Goal: Contribute content: Contribute content

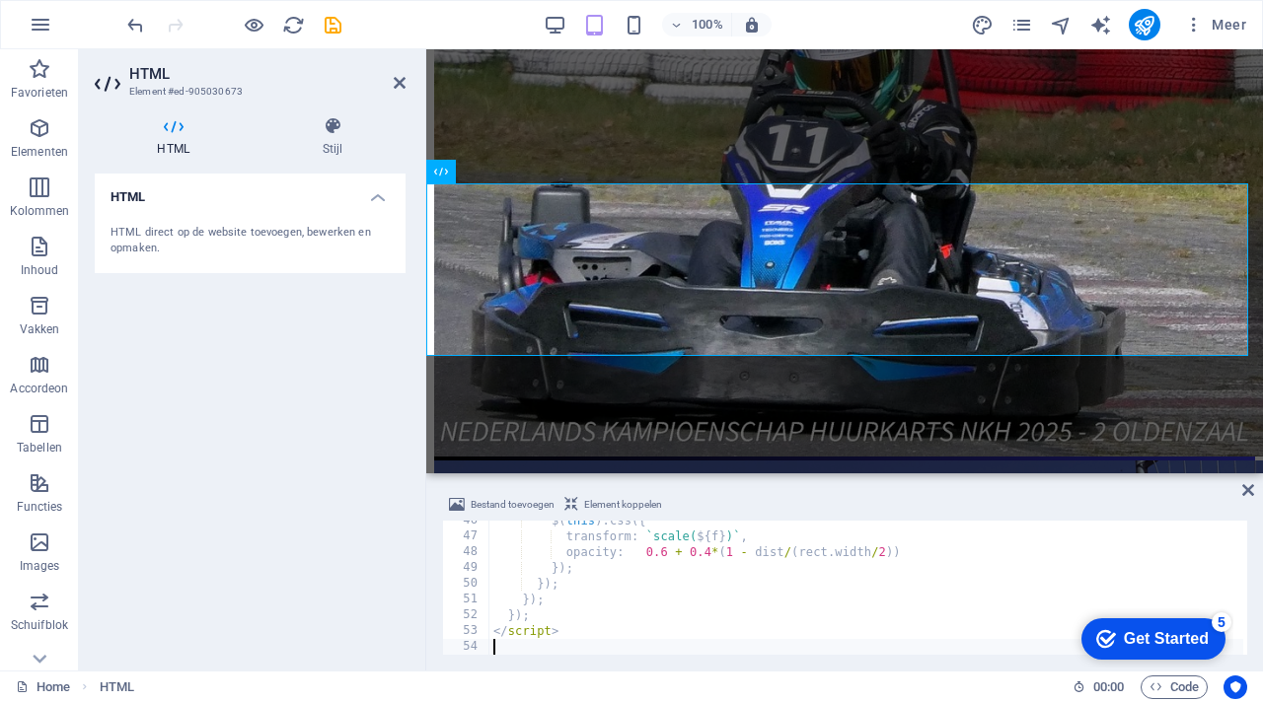
scroll to position [718, 0]
click at [726, 507] on div "Bestand toevoegen Element koppelen" at bounding box center [844, 507] width 805 height 29
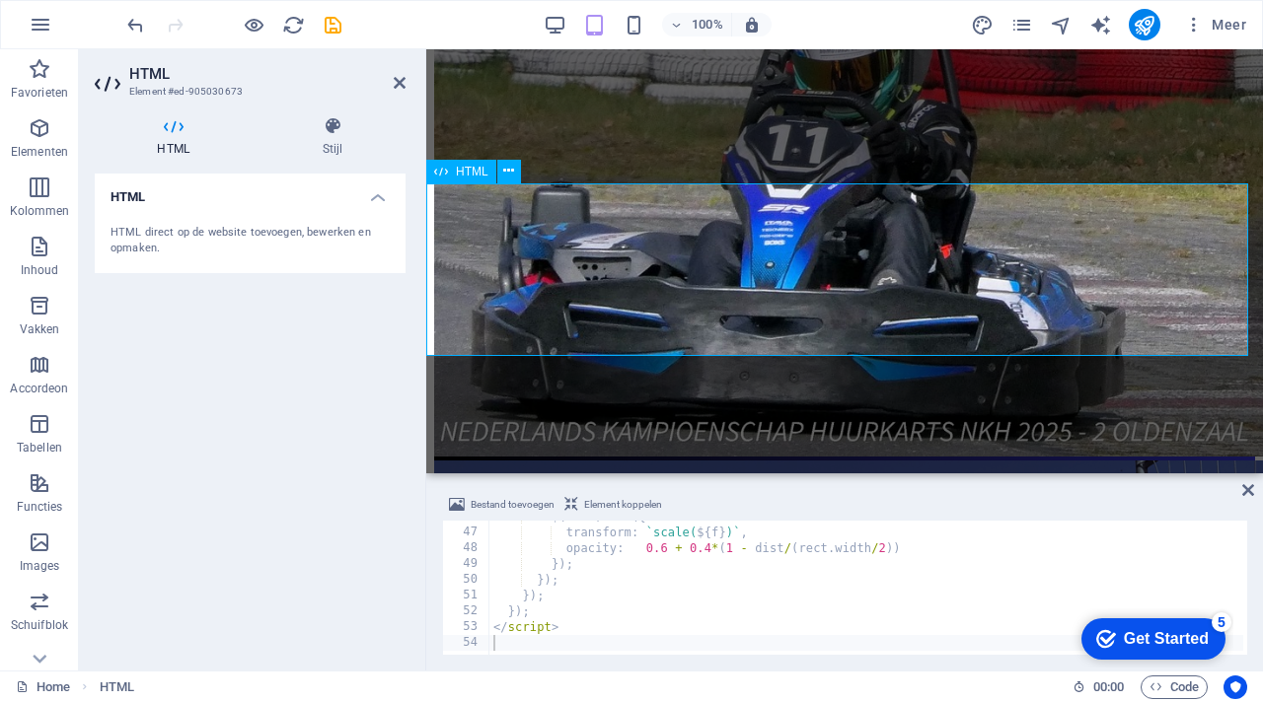
click at [1243, 487] on icon at bounding box center [1248, 490] width 12 height 16
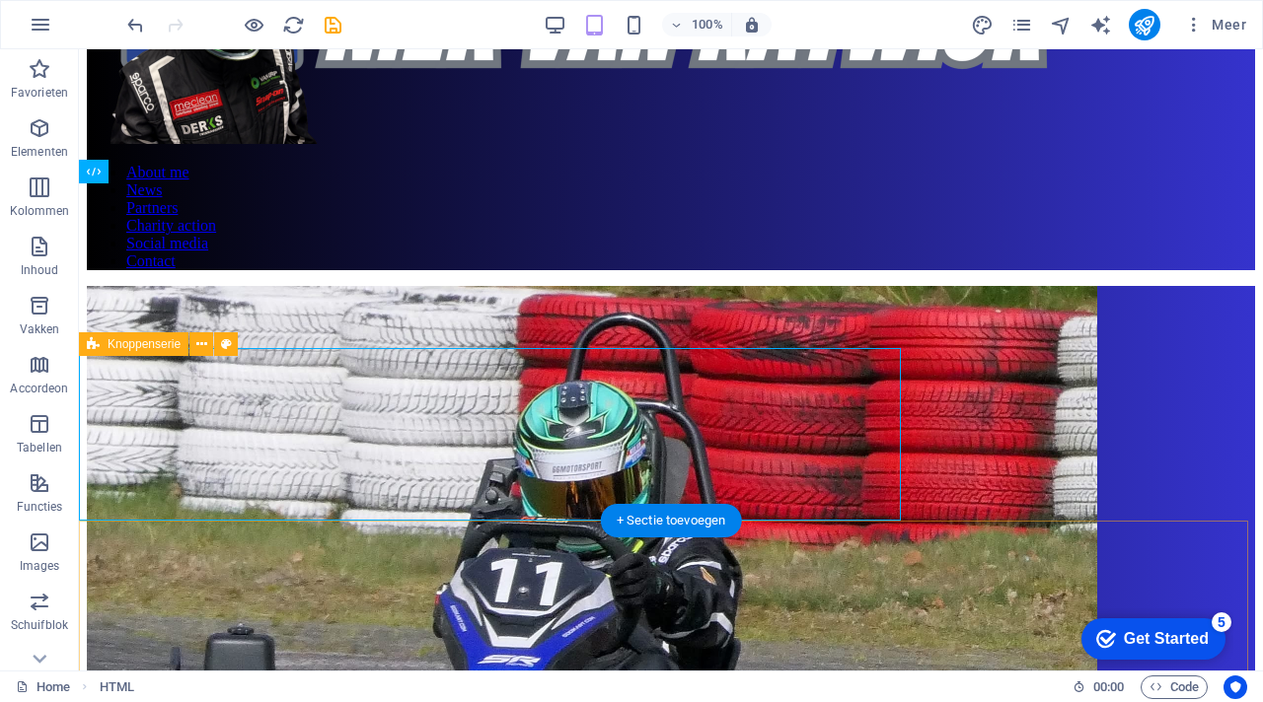
scroll to position [657, 0]
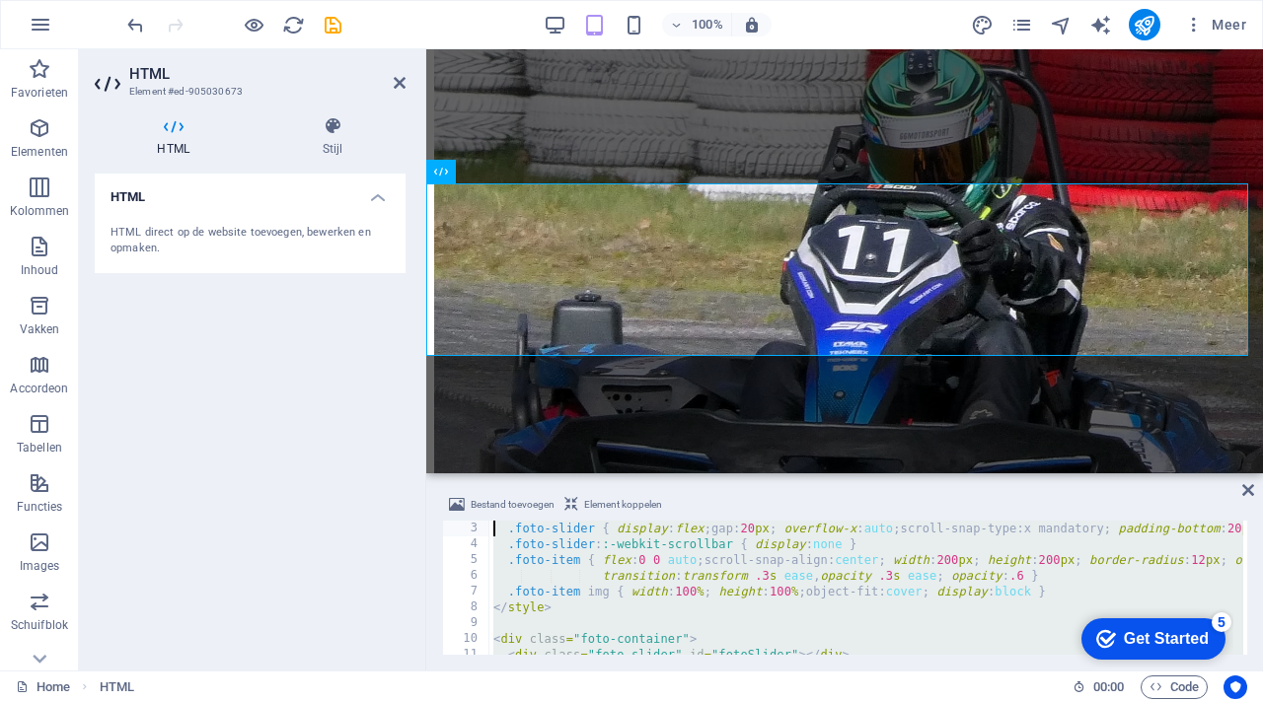
scroll to position [0, 0]
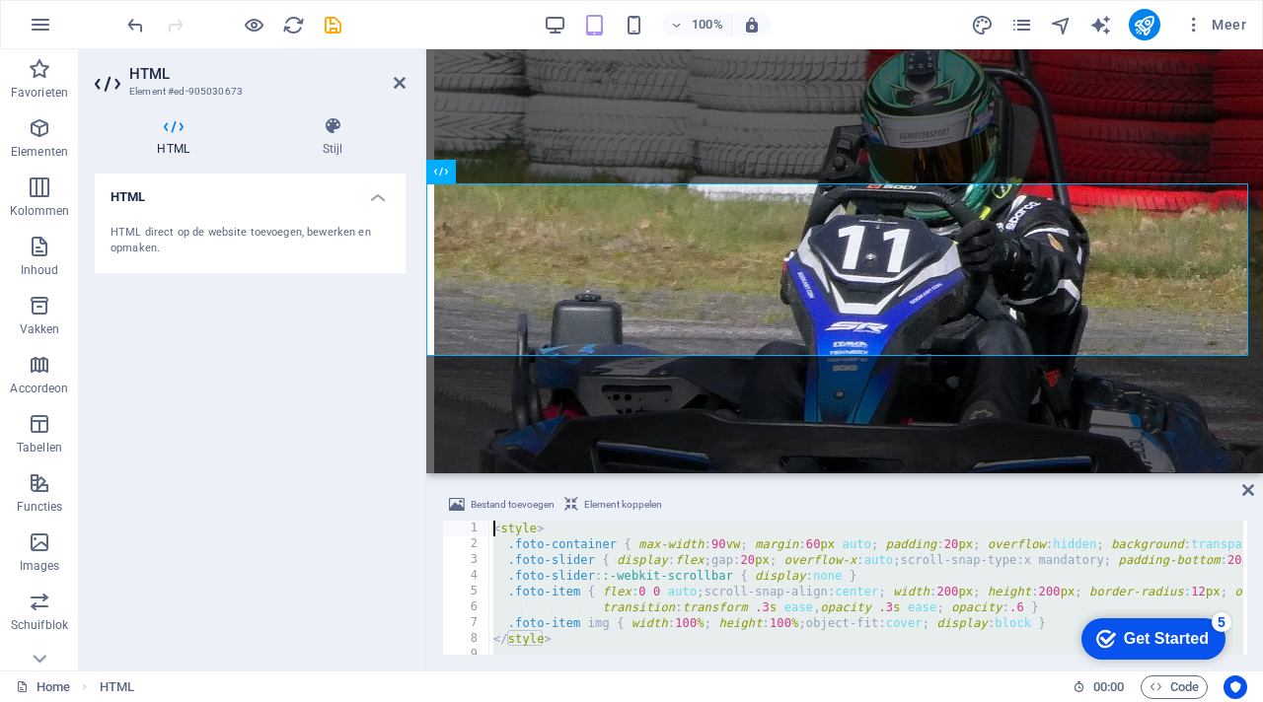
drag, startPoint x: 580, startPoint y: 626, endPoint x: 472, endPoint y: 520, distance: 151.4
click at [472, 519] on div "Bestand toevoegen Element koppelen 1 2 3 4 5 6 7 8 9 10 11 < style > .foto-cont…" at bounding box center [844, 574] width 805 height 162
type textarea "<style> .foto-container { max-width:90vw; margin:60px auto; padding:20px; overf…"
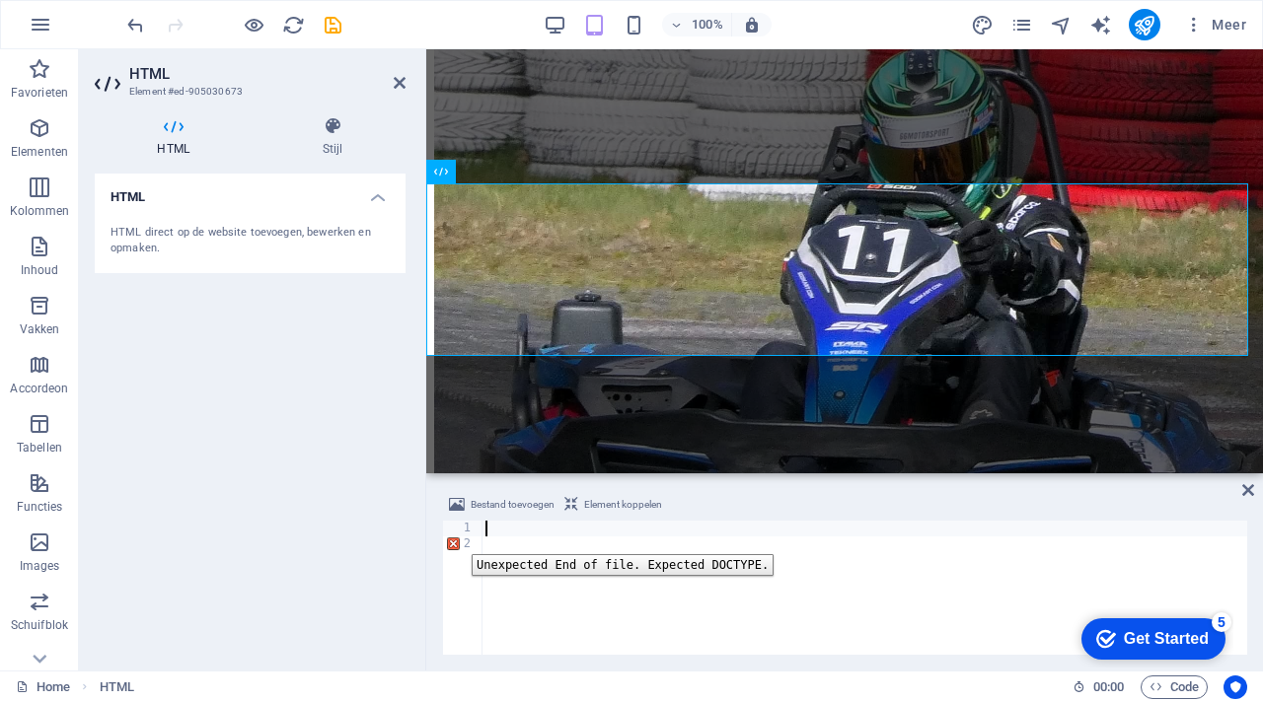
click at [457, 540] on div "2" at bounding box center [463, 545] width 40 height 16
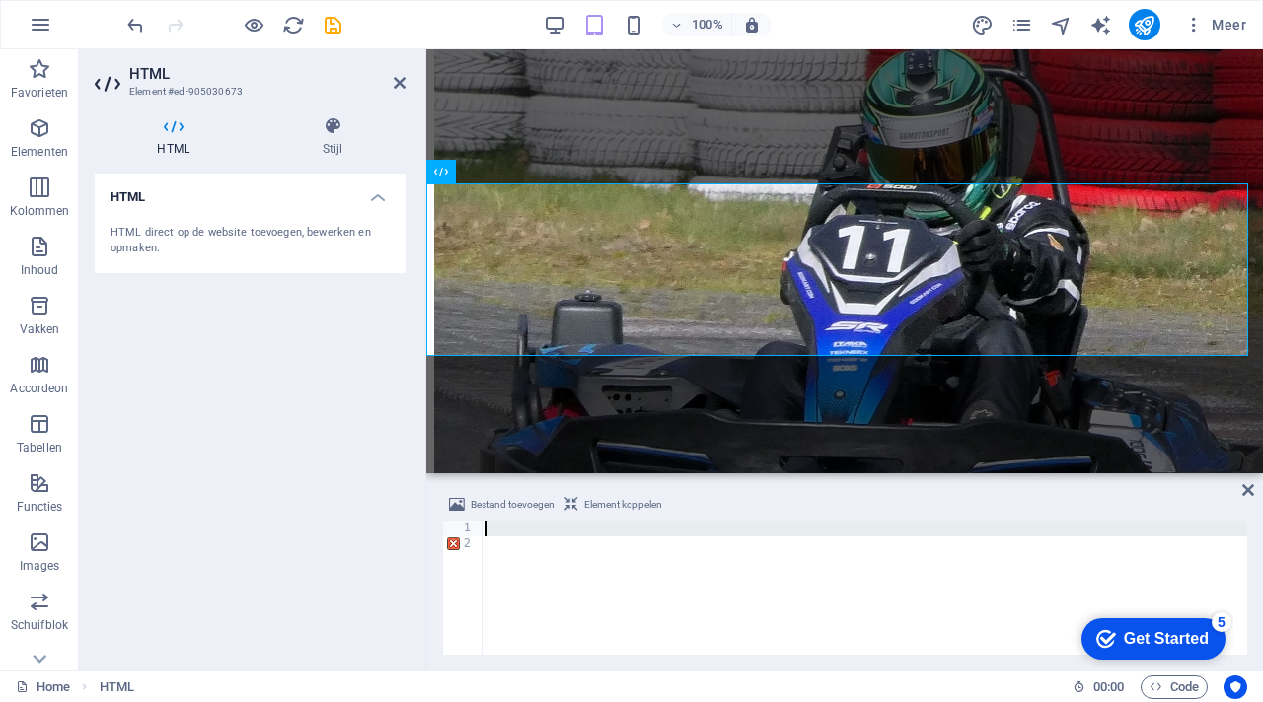
click at [457, 532] on div "1" at bounding box center [463, 529] width 40 height 16
click at [454, 543] on div "2" at bounding box center [463, 545] width 40 height 16
click at [1244, 484] on icon at bounding box center [1248, 490] width 12 height 16
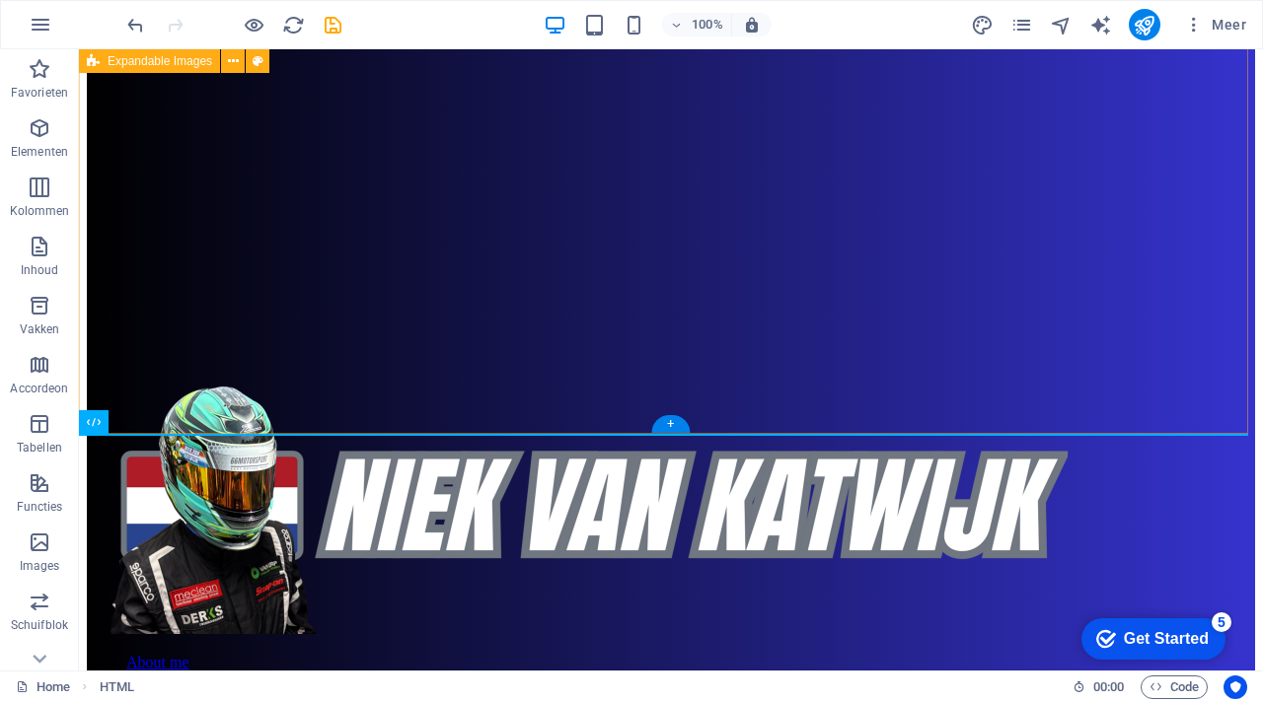
scroll to position [347, 0]
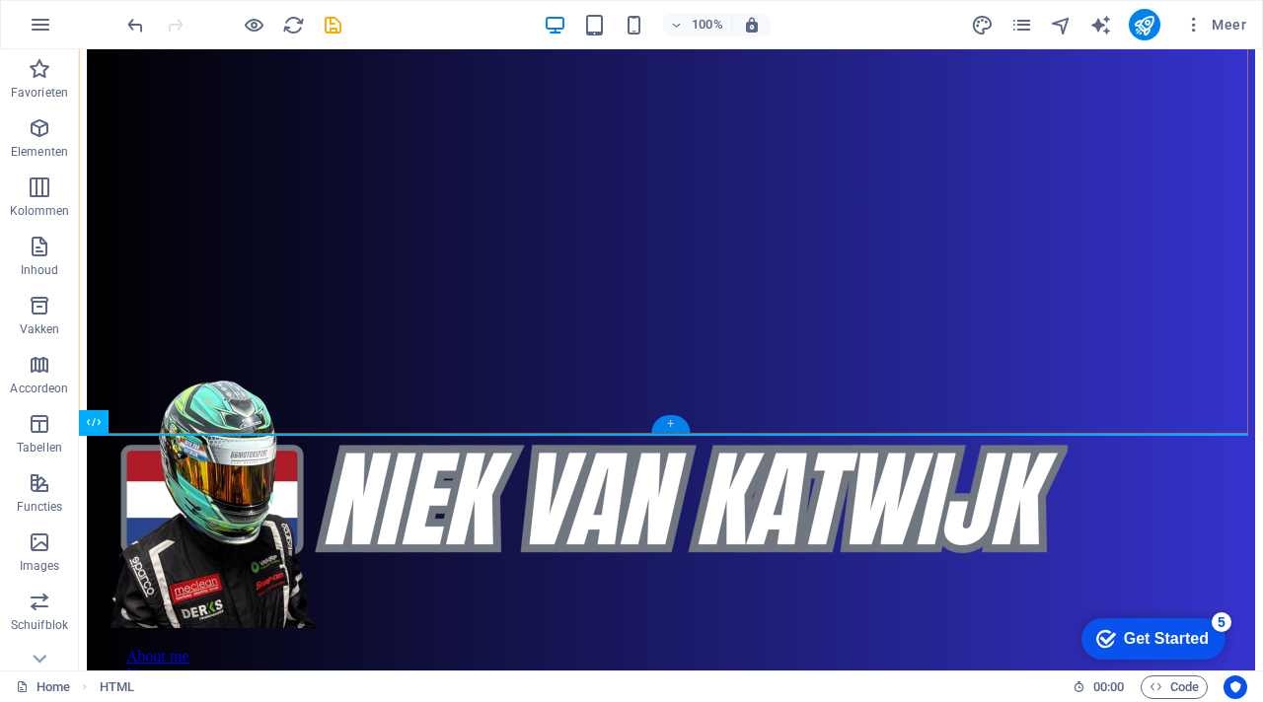
click at [677, 427] on div "+" at bounding box center [670, 424] width 38 height 18
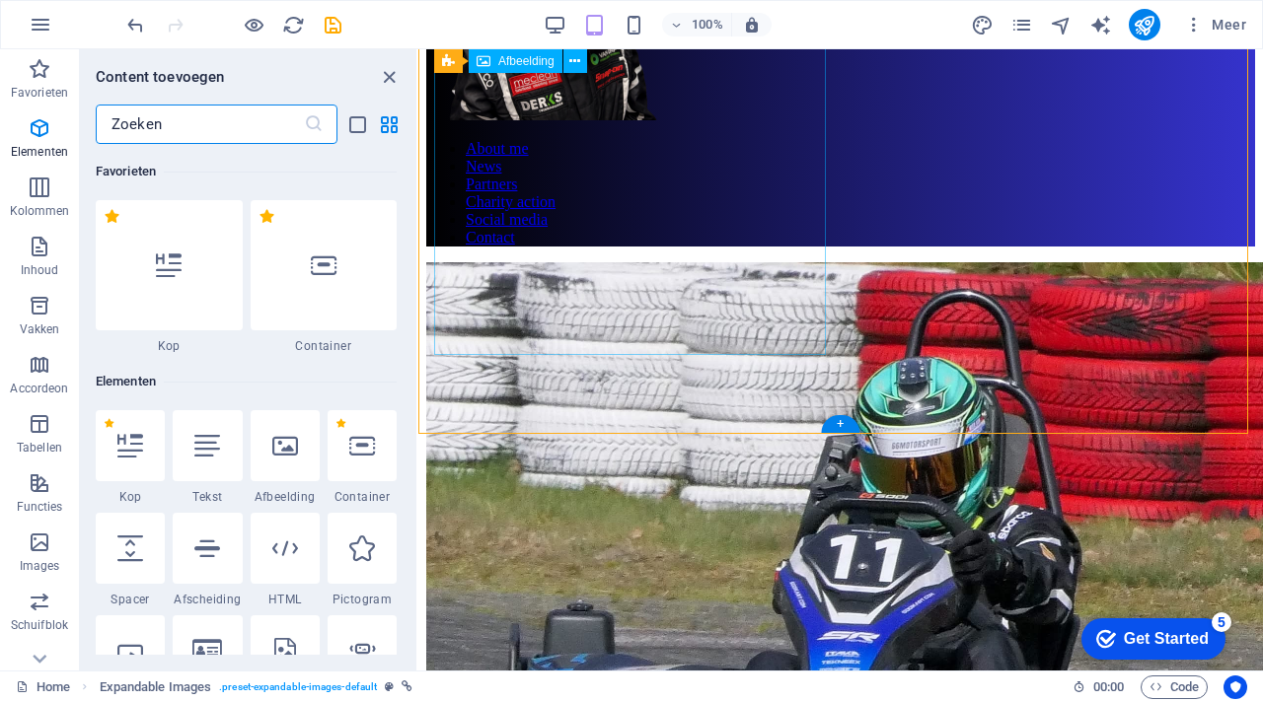
scroll to position [3451, 0]
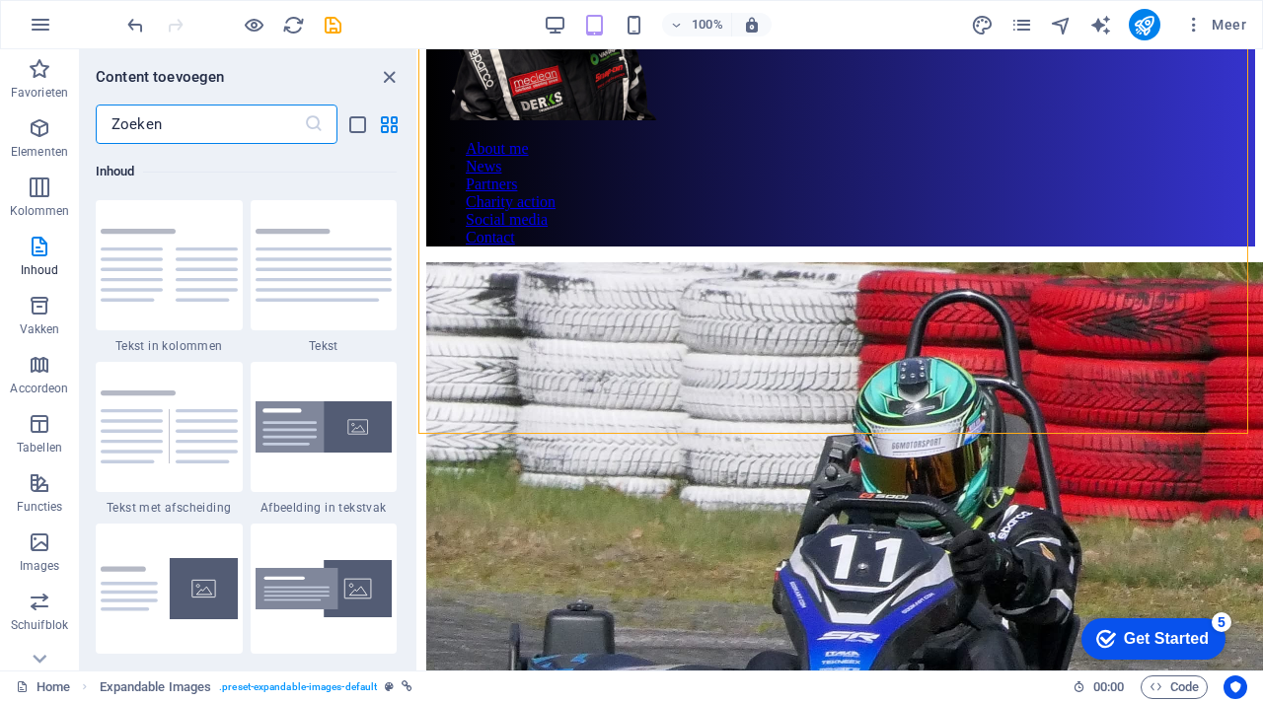
click at [270, 127] on input "text" at bounding box center [200, 124] width 208 height 39
type input "k"
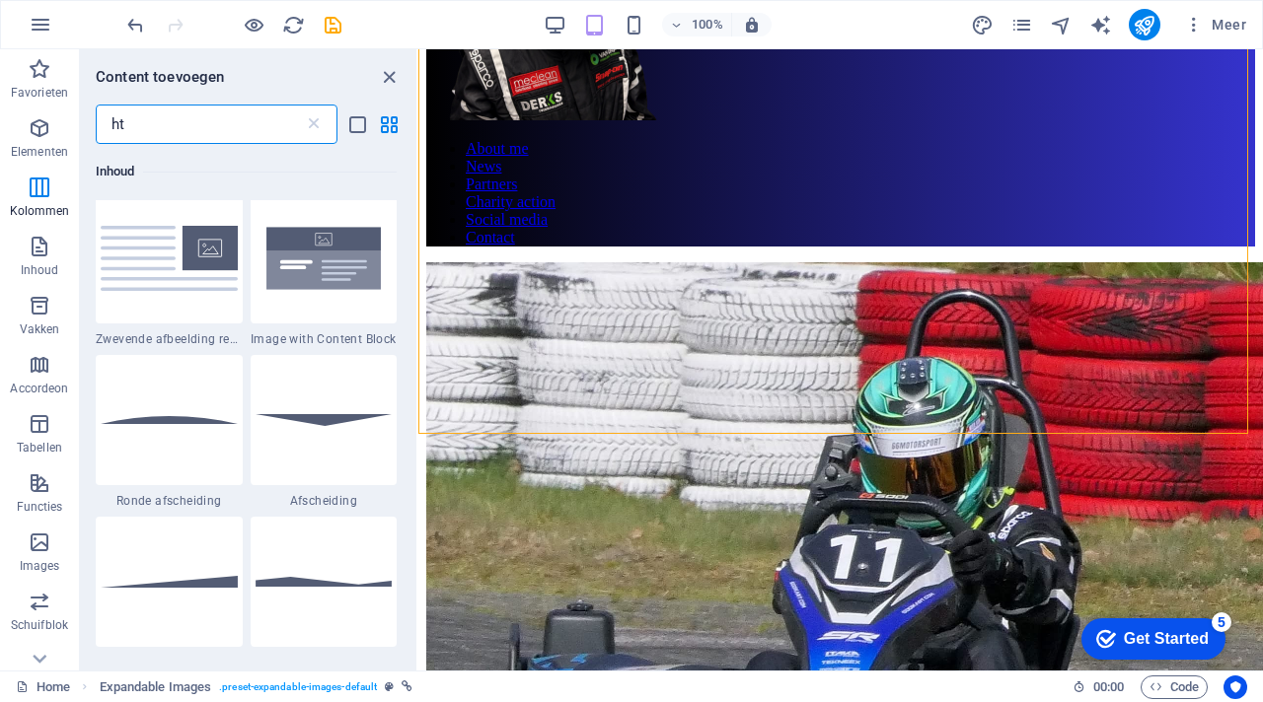
scroll to position [0, 0]
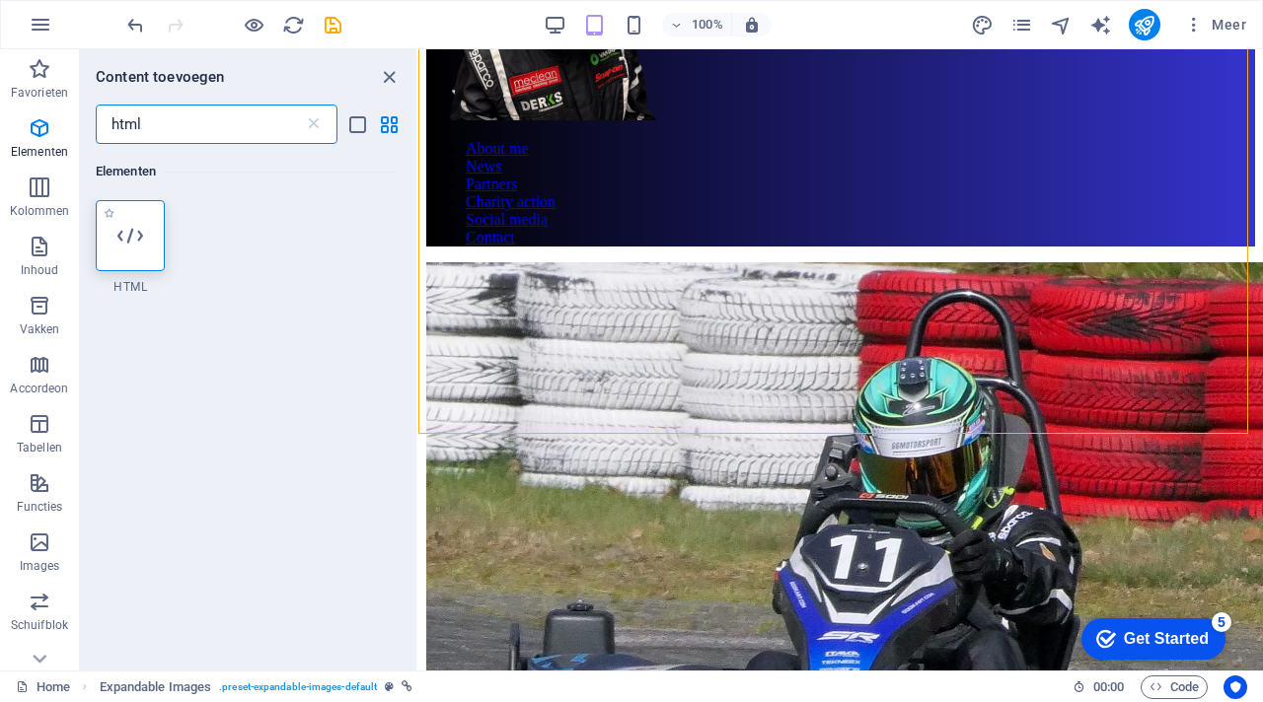
type input "html"
click at [124, 235] on icon at bounding box center [130, 236] width 26 height 26
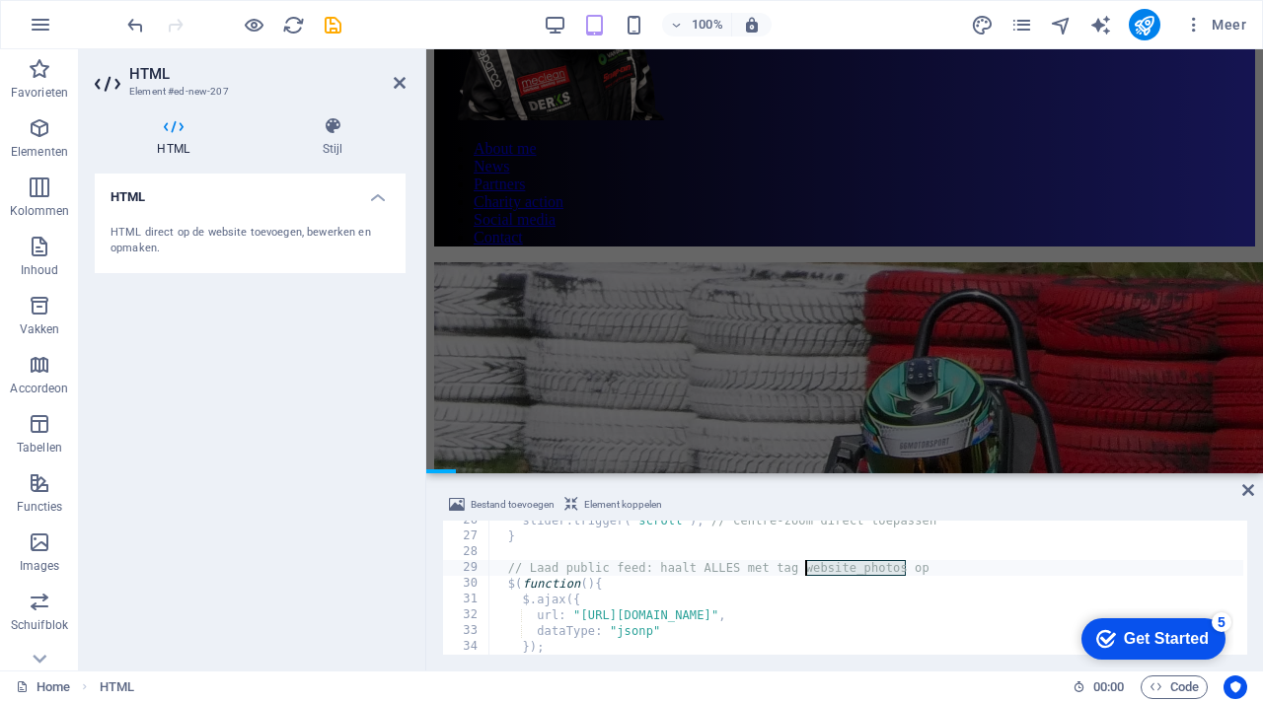
drag, startPoint x: 906, startPoint y: 567, endPoint x: 812, endPoint y: 571, distance: 93.8
click at [807, 568] on div "slider . trigger ( "scroll" ) ; // centre-zoom direct toepassen } // Laad publi…" at bounding box center [1061, 594] width 1144 height 162
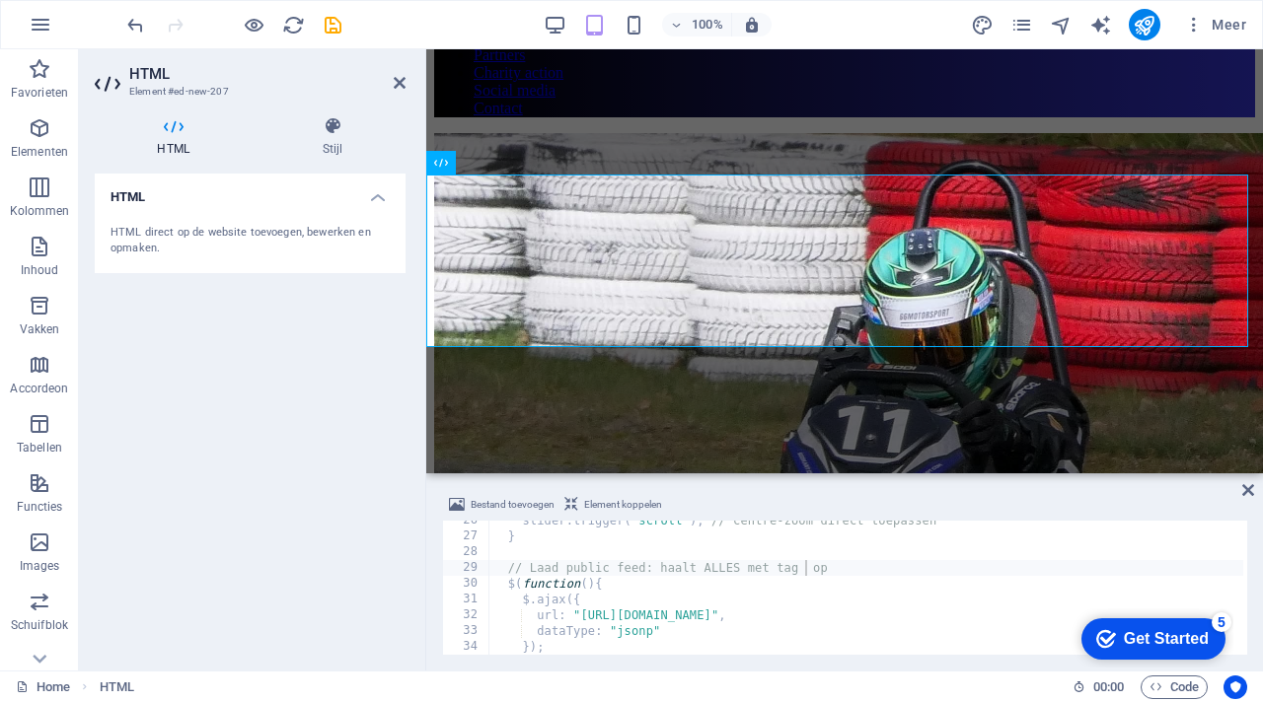
scroll to position [840, 0]
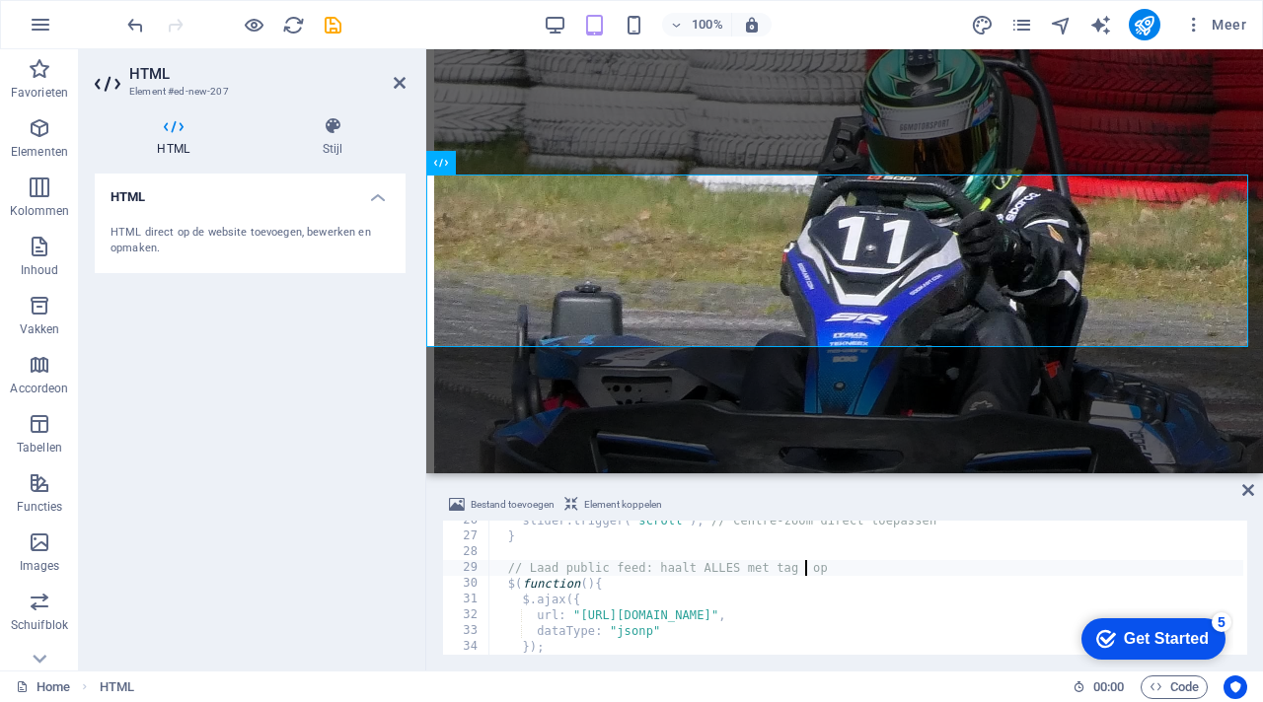
paste textarea "Website-Foto’s"
click at [674, 598] on div "slider . trigger ( "scroll" ) ; // centre-zoom direct toepassen } // Laad publi…" at bounding box center [1061, 594] width 1144 height 162
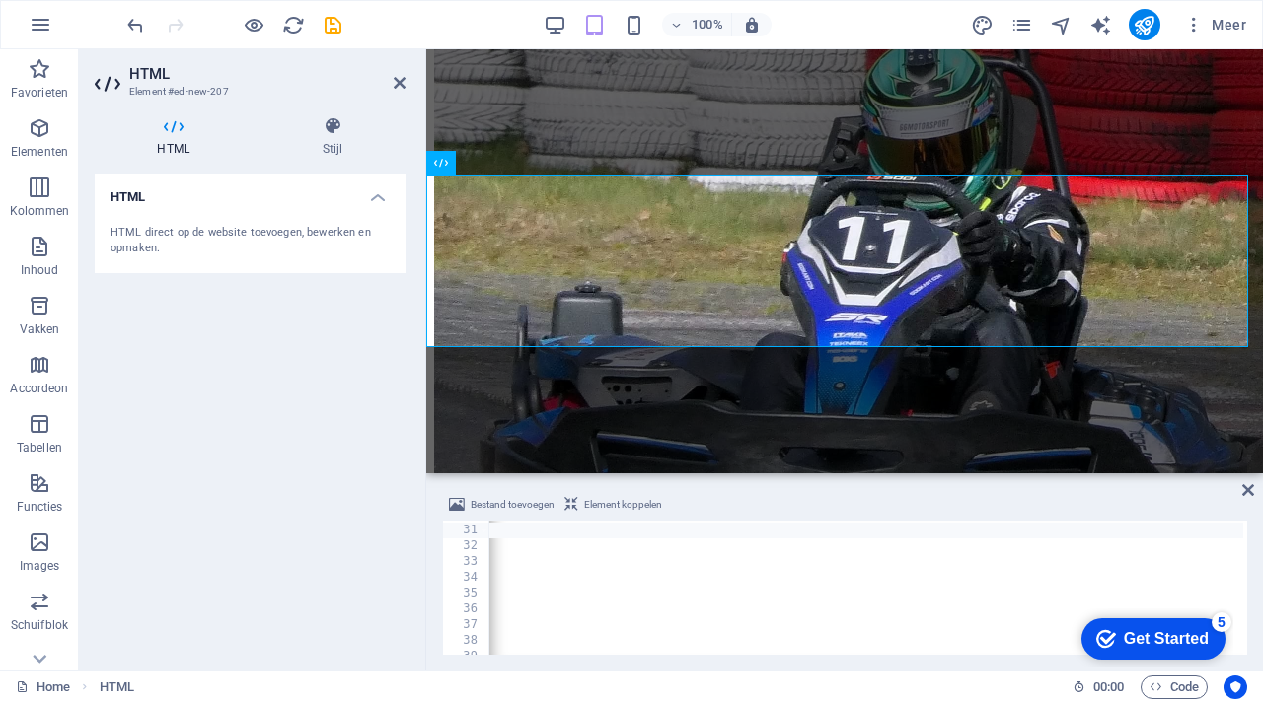
scroll to position [0, 390]
click at [1093, 547] on div "$ ( function ( ) { $ . ajax ({ url : "[URL][DOMAIN_NAME]" , dataType : "jsonp" …" at bounding box center [672, 588] width 1144 height 162
click at [1231, 546] on div "$ ( function ( ) { $ . ajax ({ url : "[URL][DOMAIN_NAME]" , dataType : "jsonp" …" at bounding box center [672, 588] width 1144 height 162
paste textarea "tzabcfmk73!"
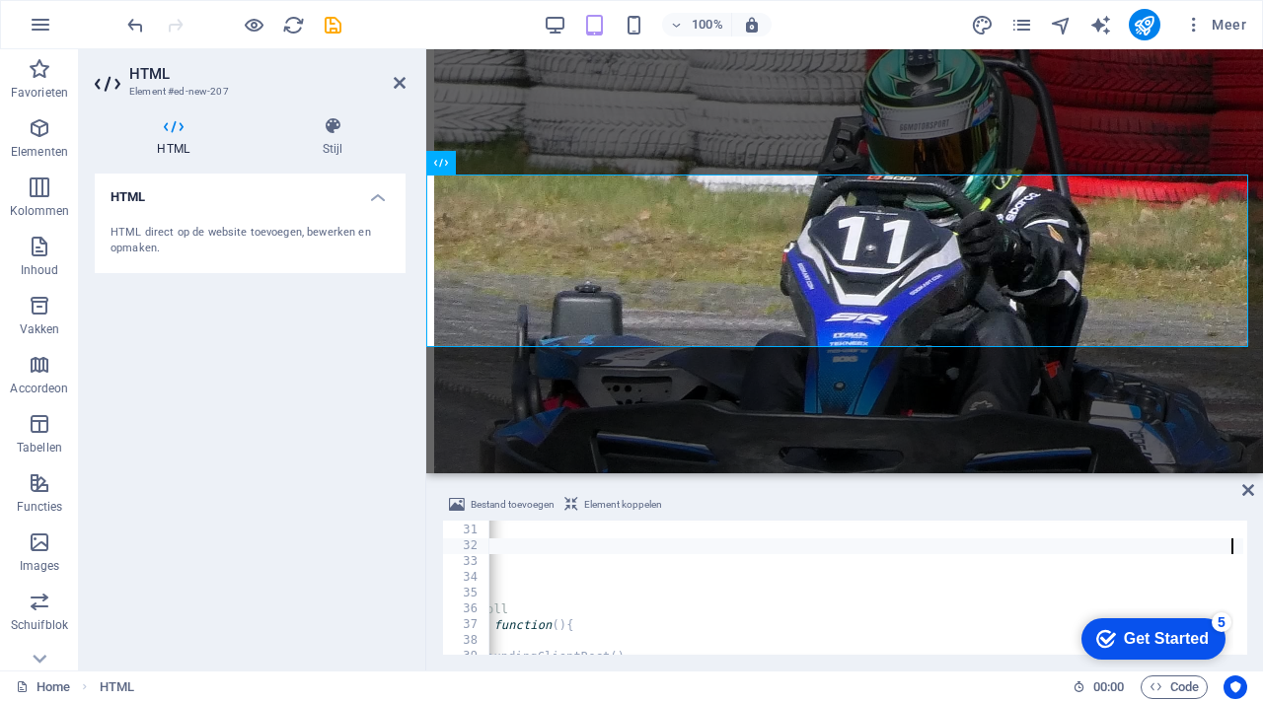
type textarea "url: "[URL][DOMAIN_NAME]!,"
click at [1125, 498] on div "Bestand toevoegen Element koppelen" at bounding box center [844, 507] width 805 height 29
click at [330, 28] on icon "save" at bounding box center [333, 25] width 23 height 23
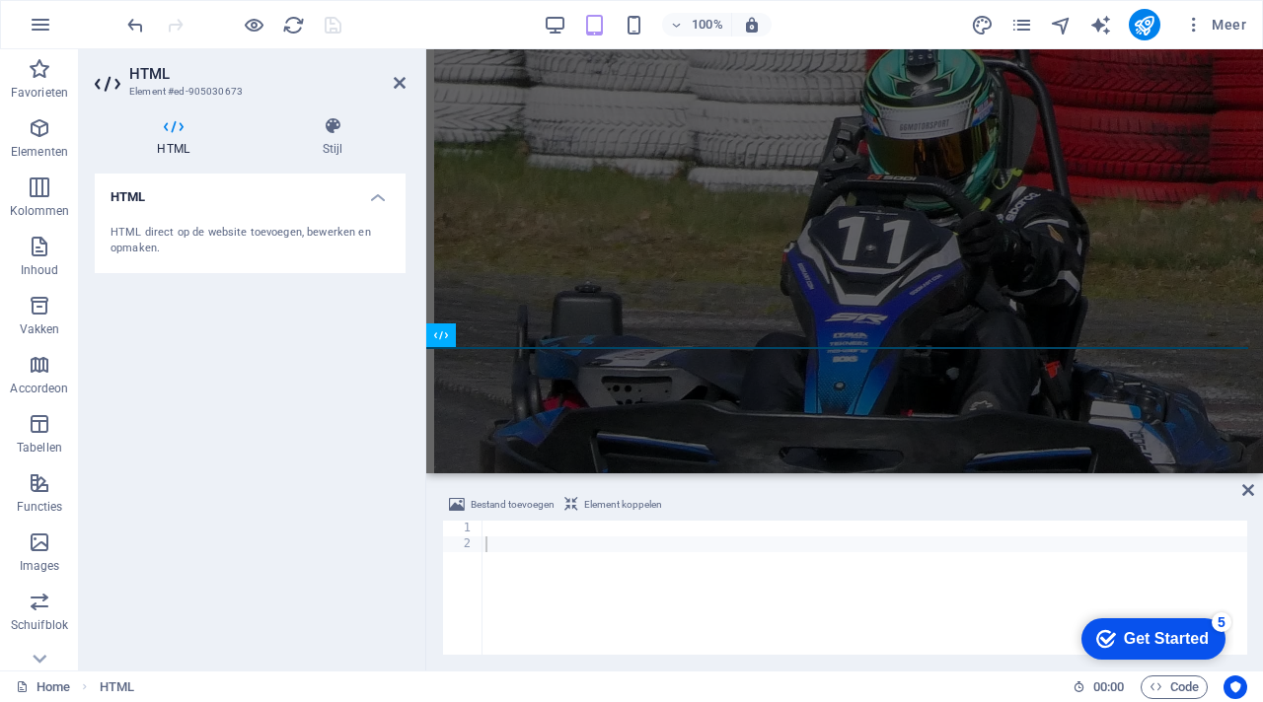
click at [494, 532] on div at bounding box center [863, 604] width 765 height 166
click at [395, 79] on icon at bounding box center [400, 83] width 12 height 16
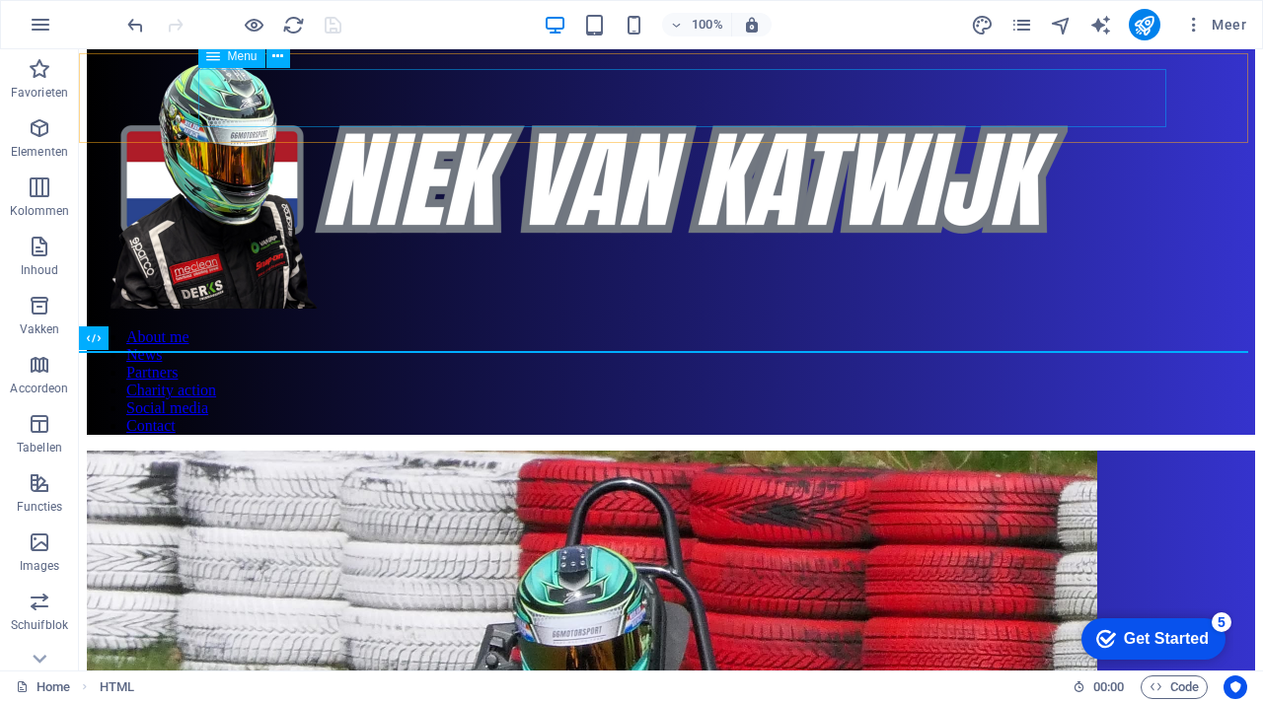
scroll to position [665, 0]
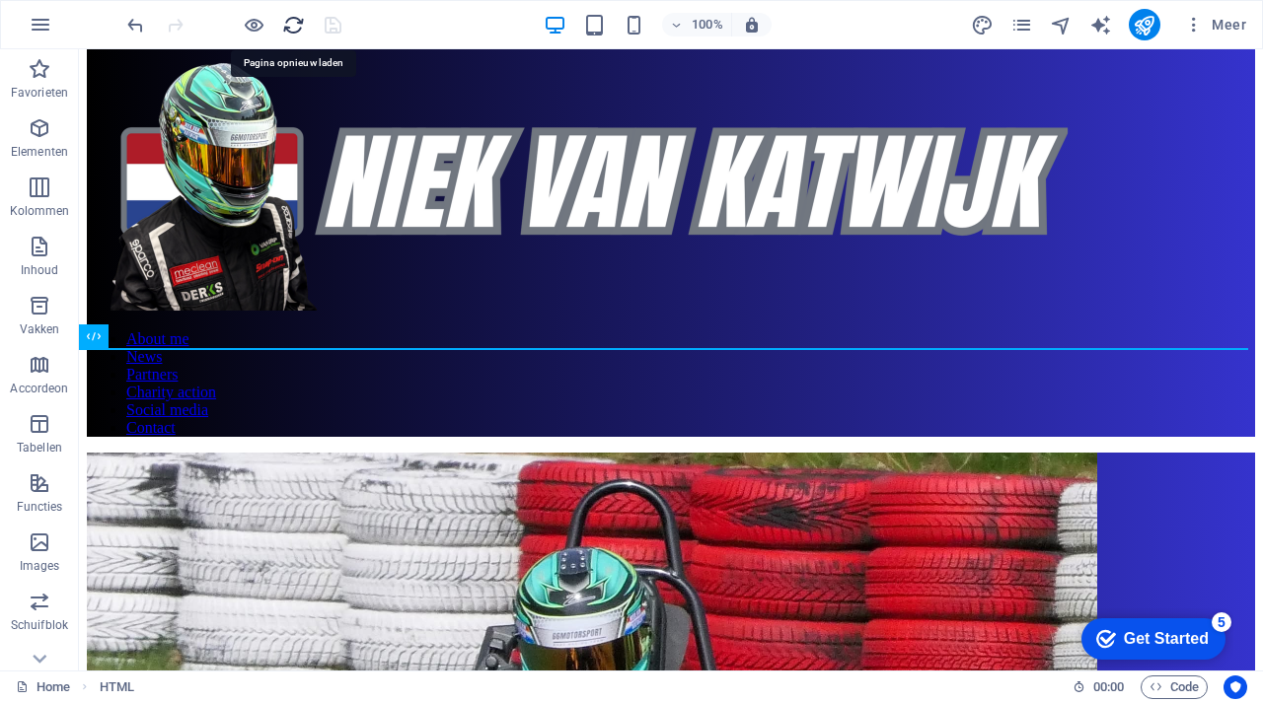
click at [289, 22] on icon "reload" at bounding box center [293, 25] width 23 height 23
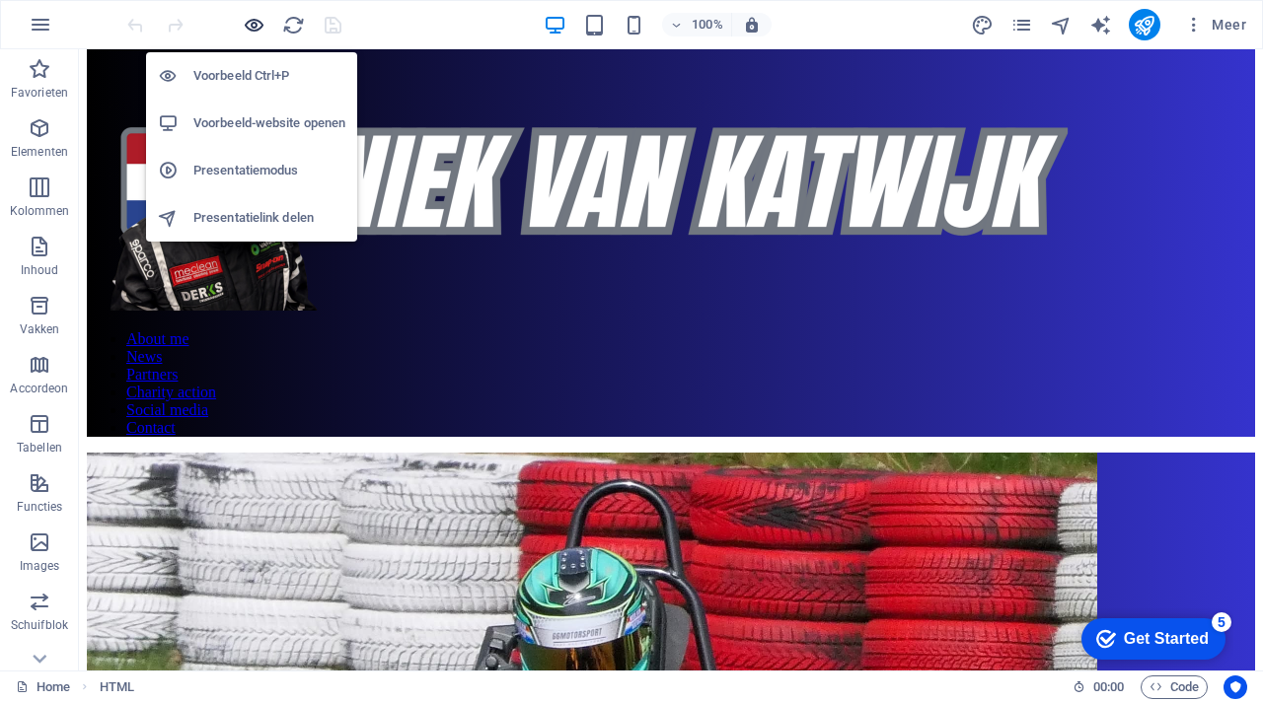
click at [257, 23] on icon "button" at bounding box center [254, 25] width 23 height 23
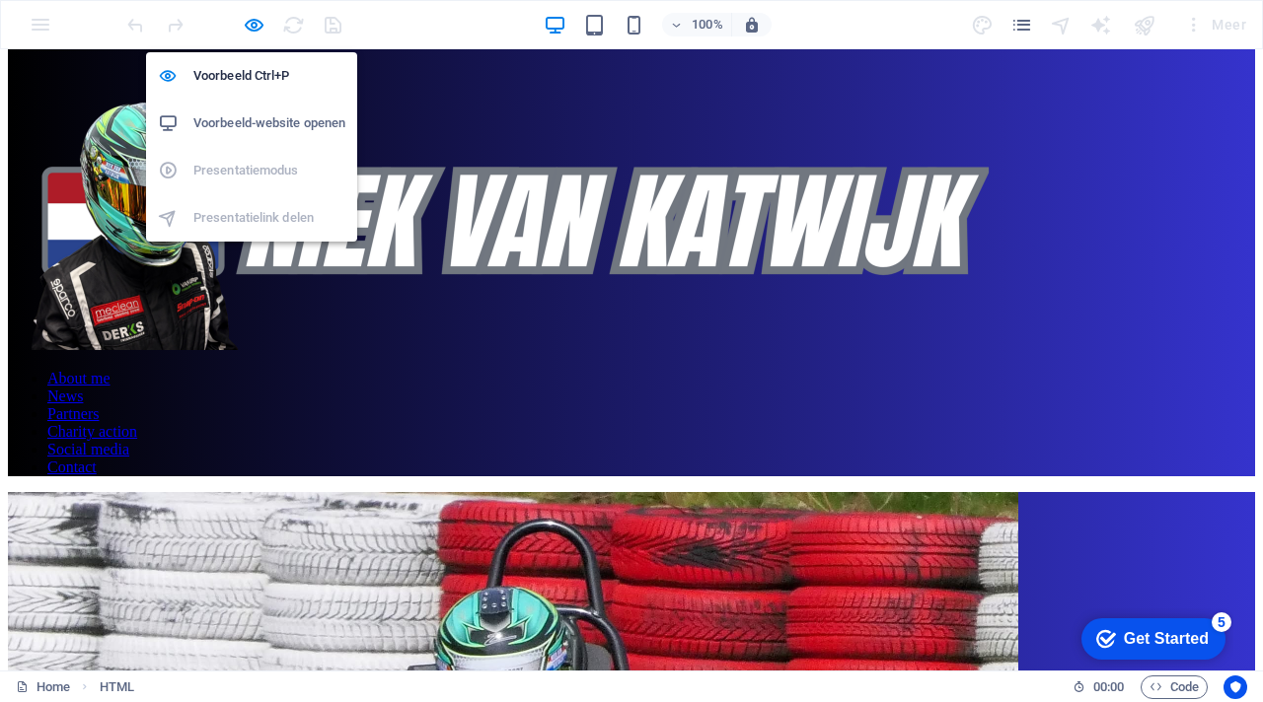
click at [276, 125] on h6 "Voorbeeld-website openen" at bounding box center [269, 123] width 152 height 24
click at [245, 31] on icon "button" at bounding box center [254, 25] width 23 height 23
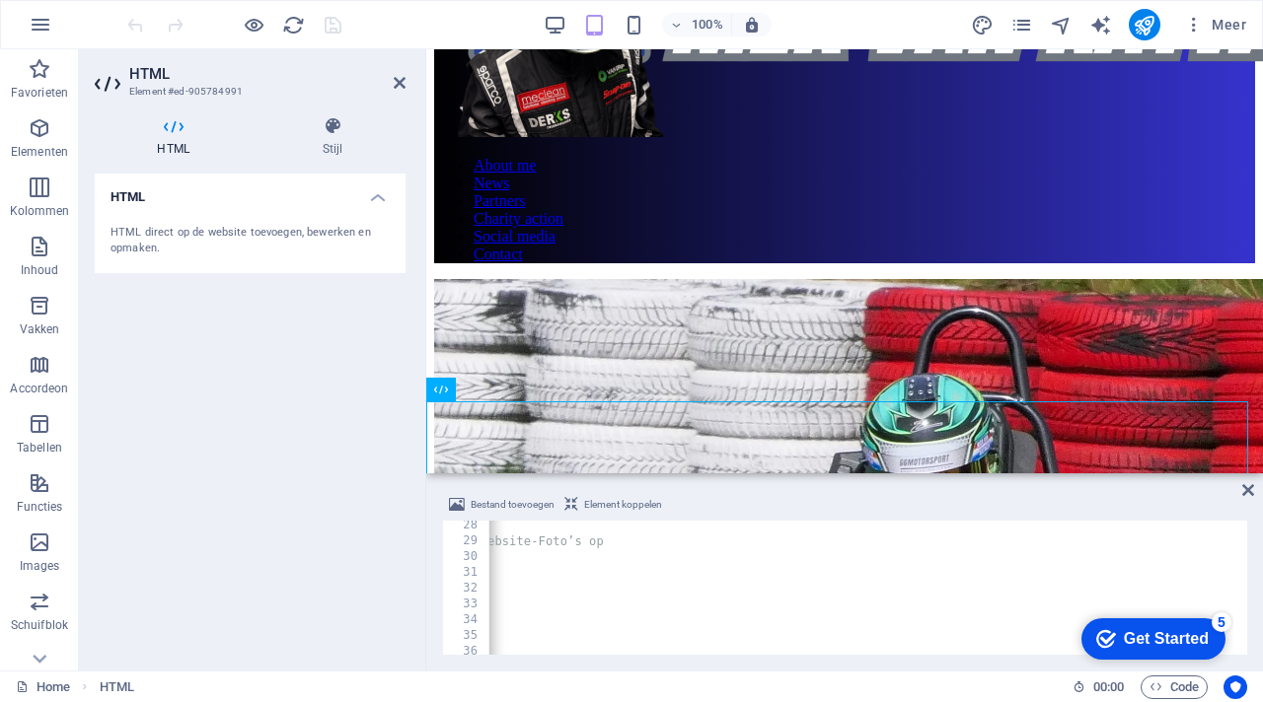
scroll to position [438, 0]
click at [1231, 581] on div "// Laad public feed: haalt ALLES met tag Website-Foto’s op $ ( function ( ) { $…" at bounding box center [703, 590] width 1079 height 162
type textarea "url: "[URL][DOMAIN_NAME],"
click at [1144, 497] on div "Bestand toevoegen Element koppelen" at bounding box center [844, 507] width 805 height 29
click at [333, 22] on icon "save" at bounding box center [333, 25] width 23 height 23
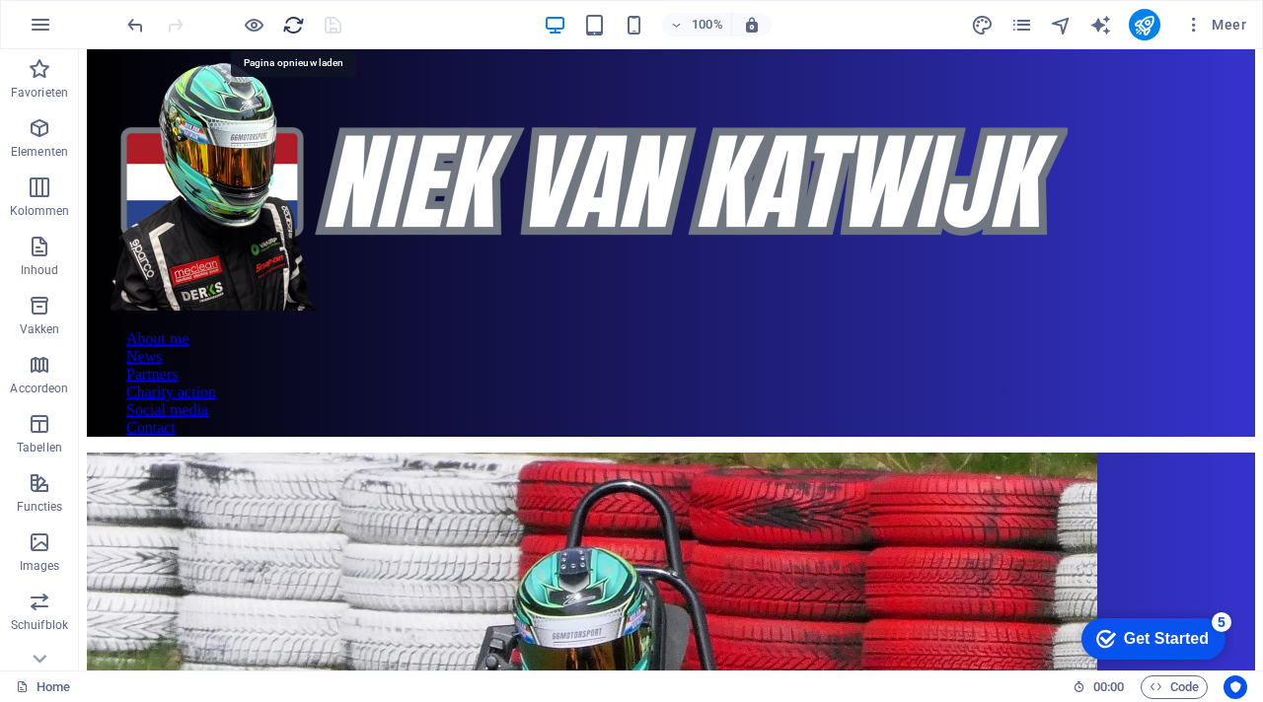
click at [296, 17] on icon "reload" at bounding box center [293, 25] width 23 height 23
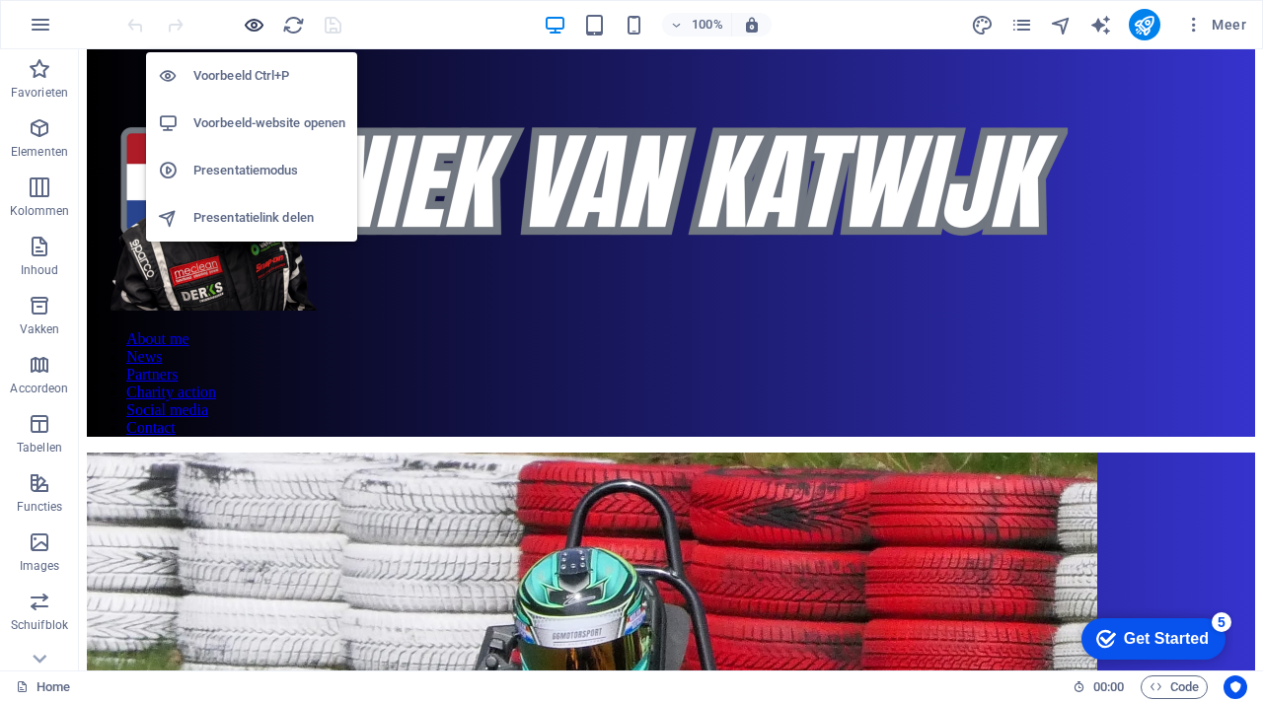
click at [257, 17] on icon "button" at bounding box center [254, 25] width 23 height 23
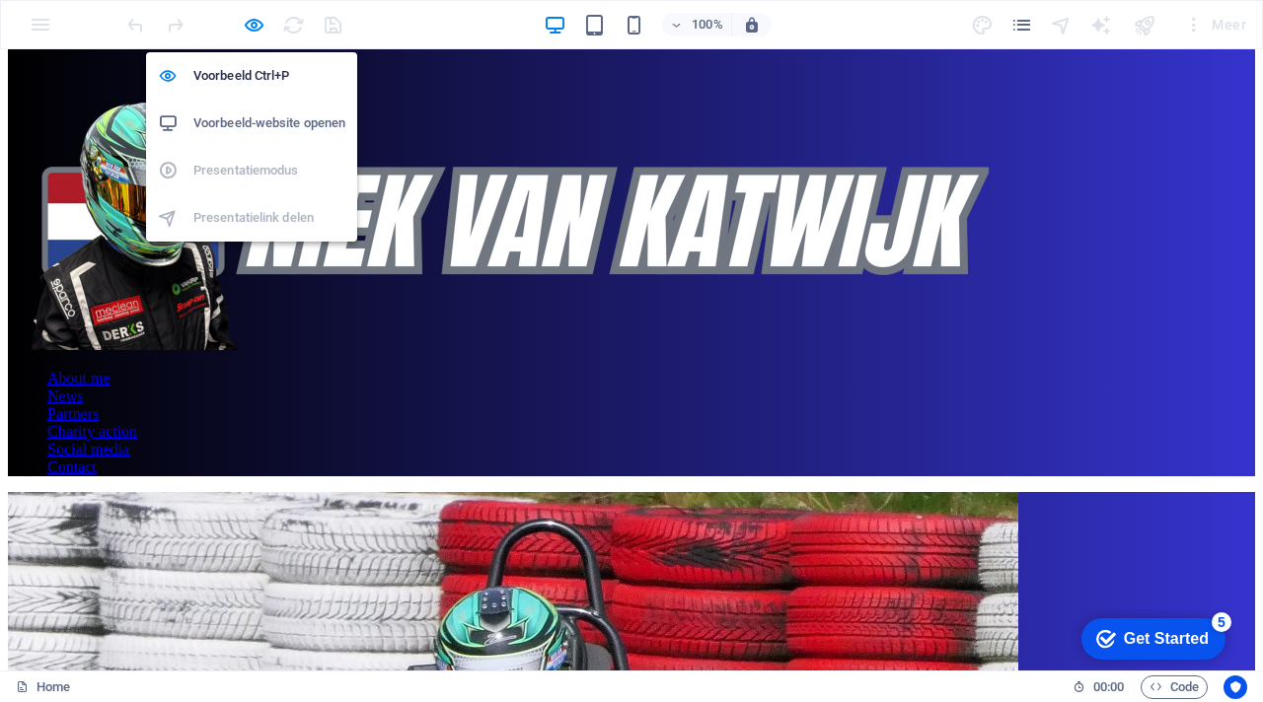
click at [295, 114] on h6 "Voorbeeld-website openen" at bounding box center [269, 123] width 152 height 24
click at [255, 28] on icon "button" at bounding box center [254, 25] width 23 height 23
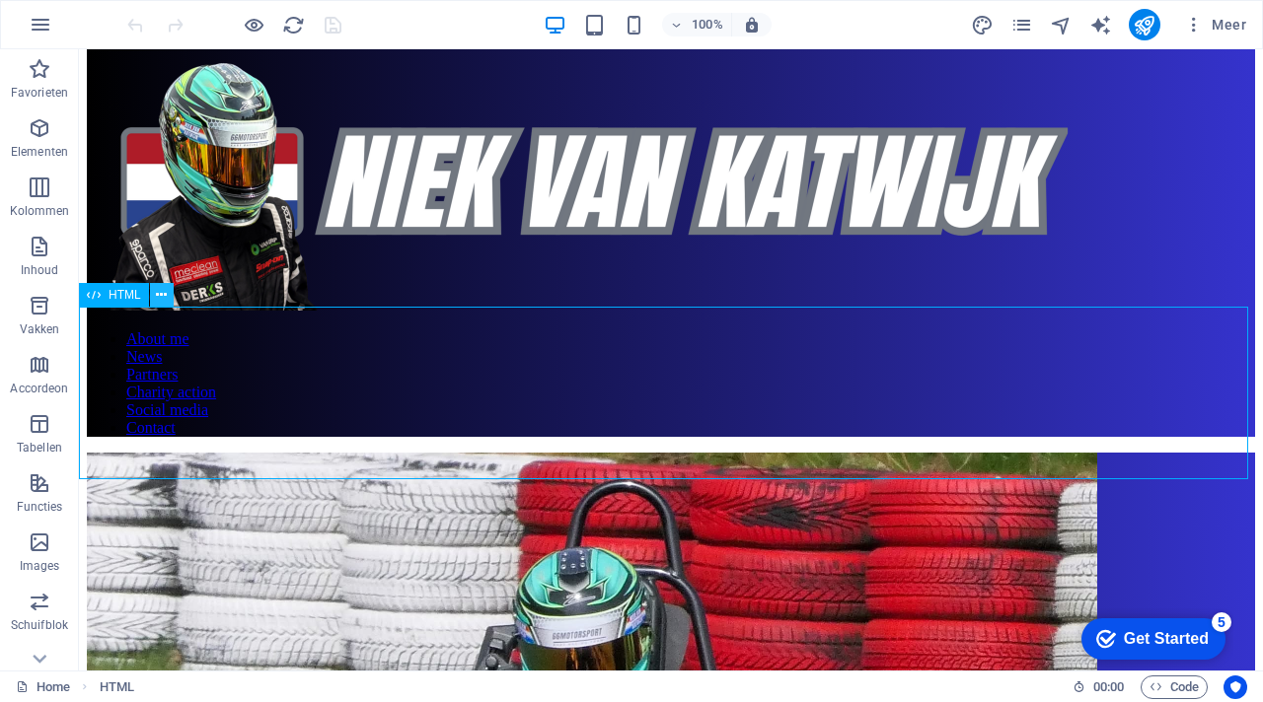
click at [165, 293] on icon at bounding box center [161, 295] width 11 height 21
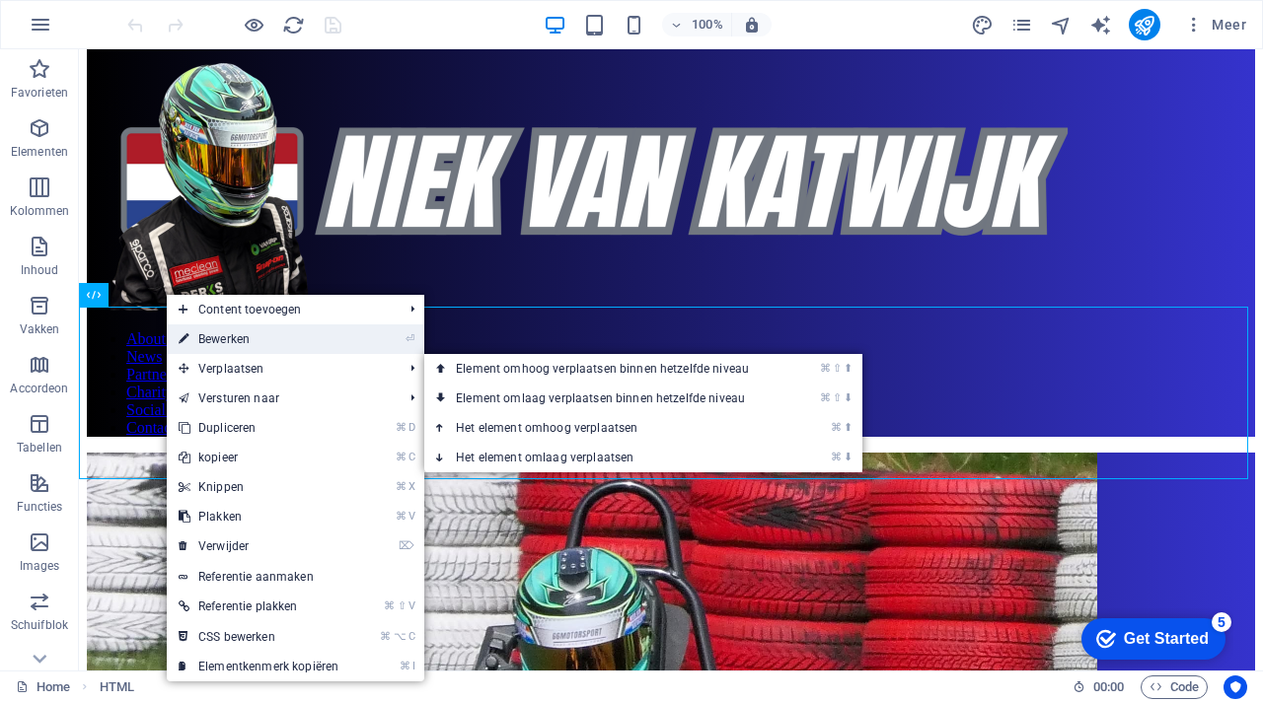
click at [238, 330] on link "⏎ Bewerken" at bounding box center [258, 340] width 183 height 30
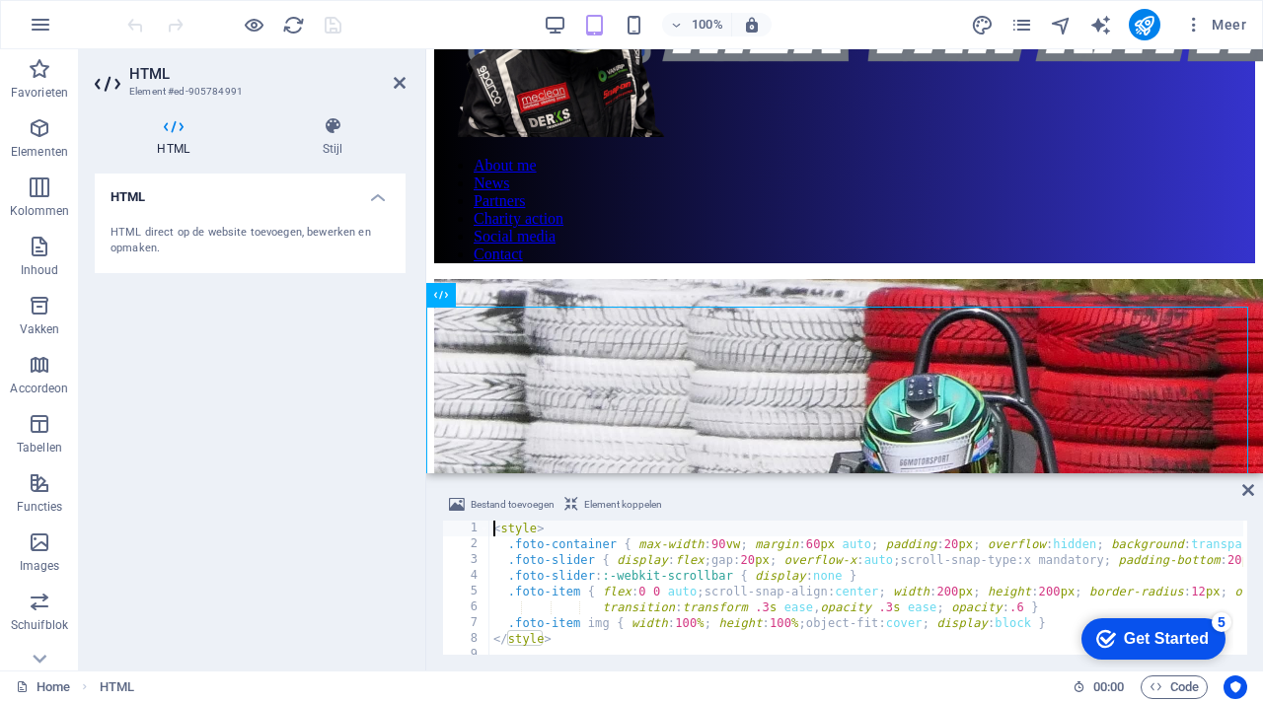
scroll to position [0, 0]
